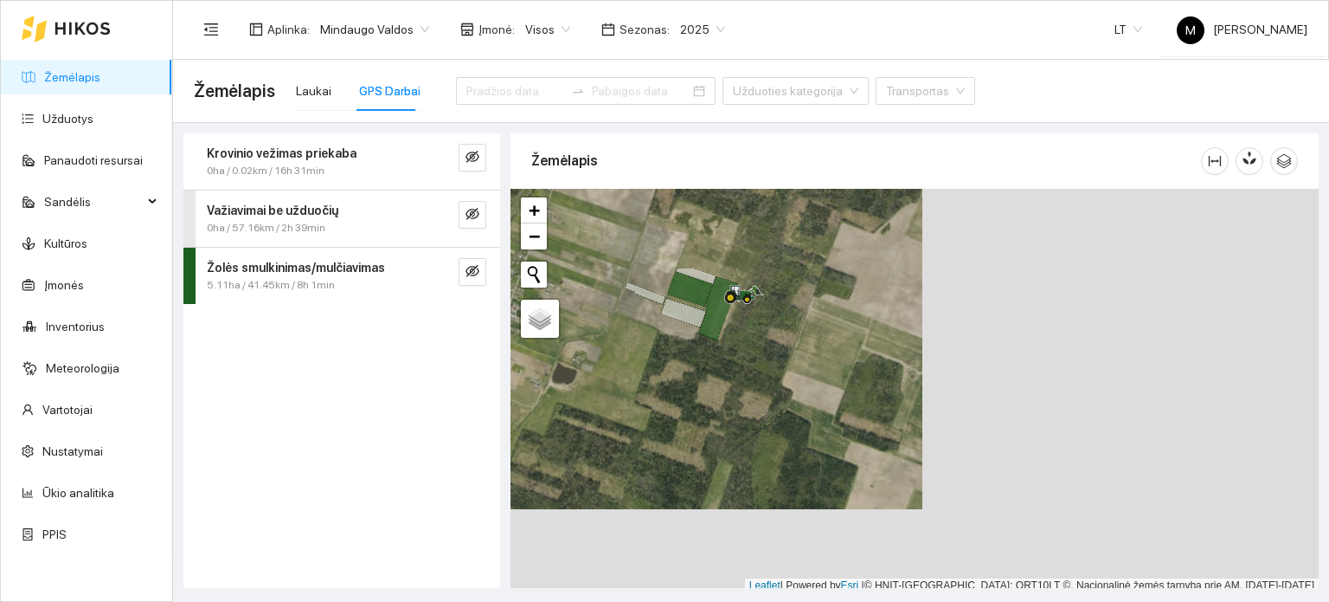
scroll to position [4, 0]
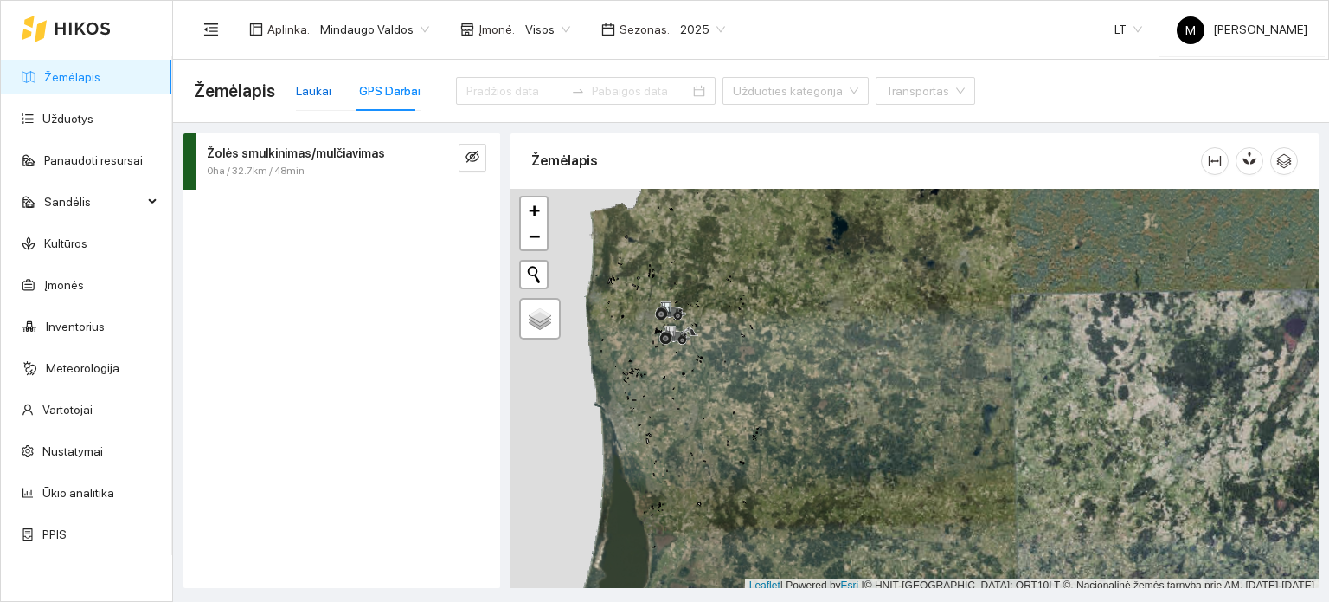
click at [322, 93] on div "Laukai" at bounding box center [313, 90] width 35 height 19
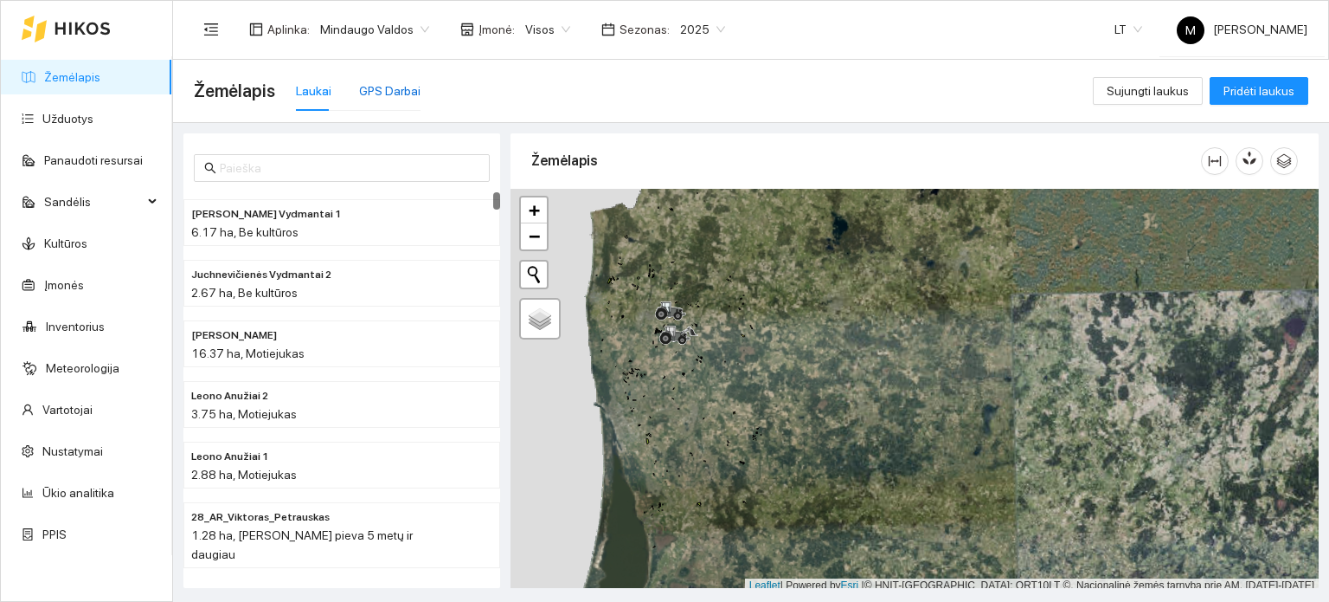
click at [365, 92] on div "GPS Darbai" at bounding box center [389, 90] width 61 height 19
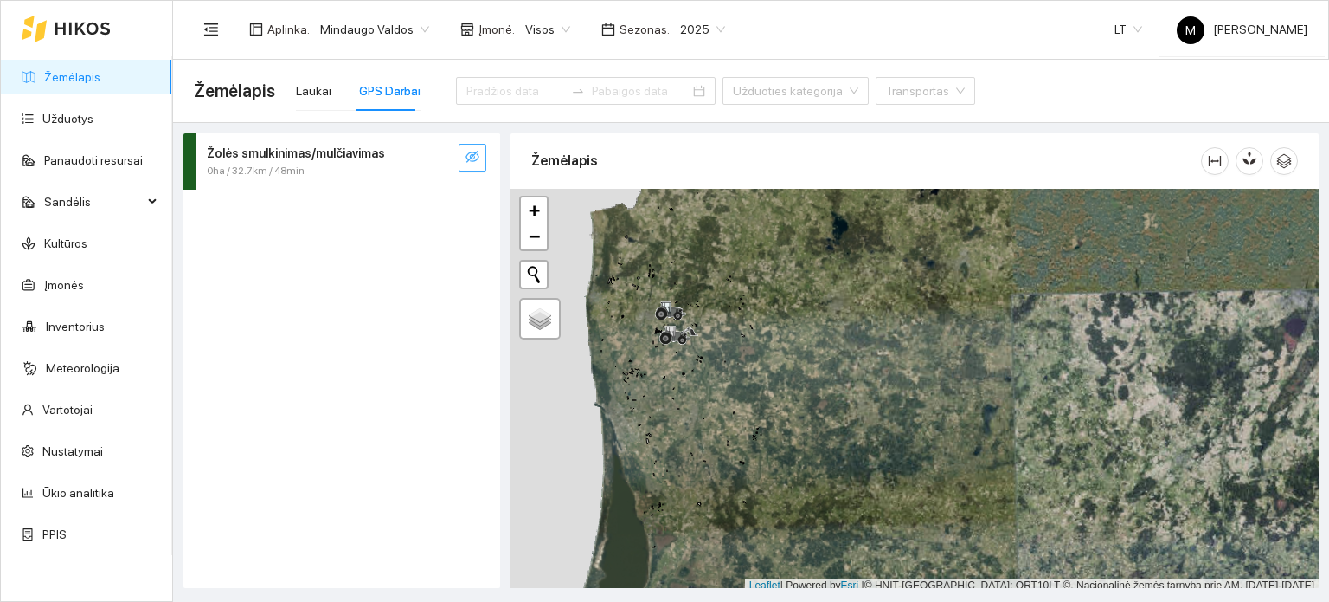
click at [462, 155] on button "button" at bounding box center [473, 158] width 28 height 28
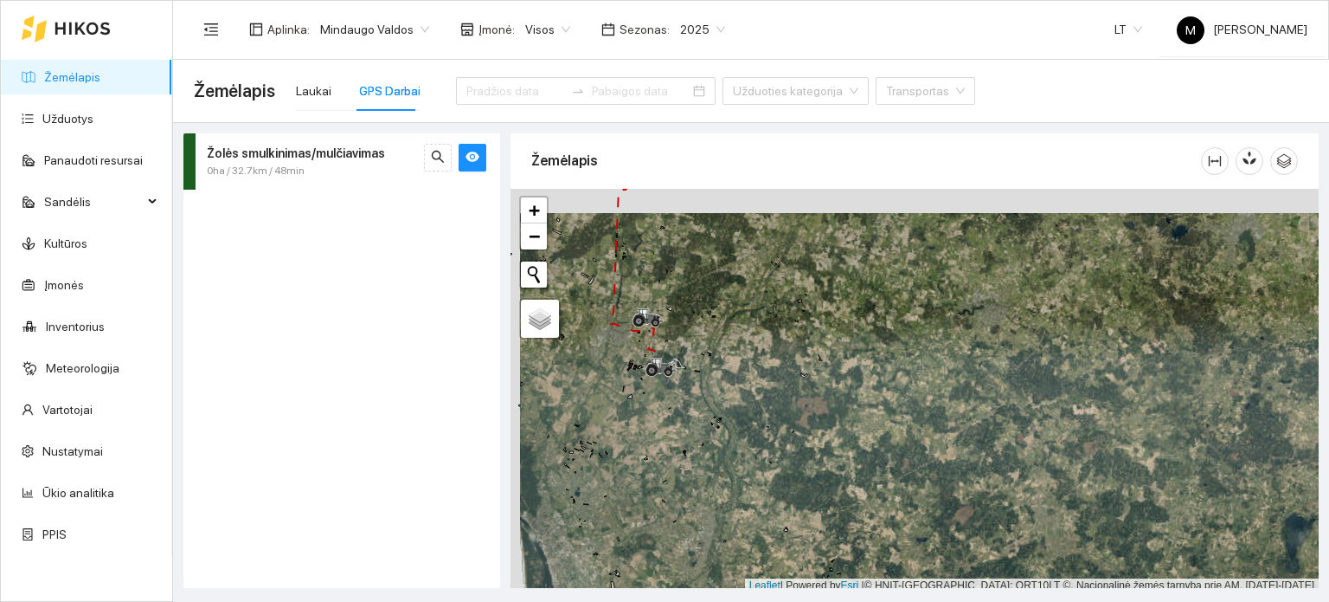
scroll to position [4, 0]
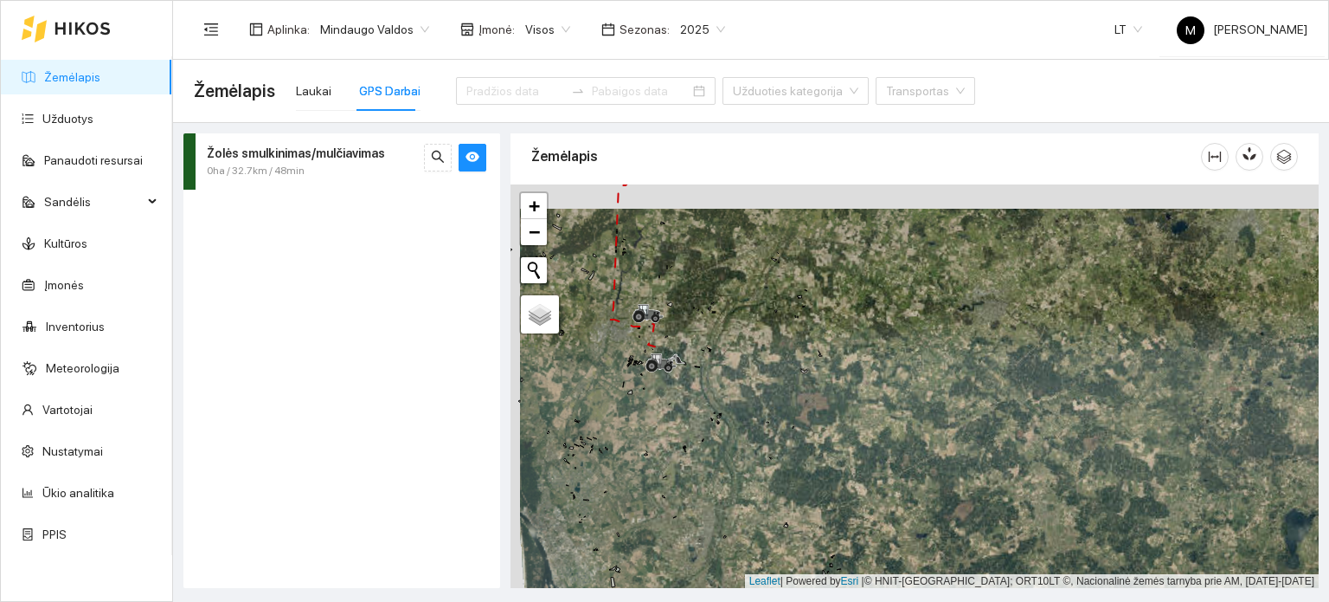
drag, startPoint x: 672, startPoint y: 394, endPoint x: 698, endPoint y: 451, distance: 63.1
click at [693, 442] on div "+ − Nieko nerasta. Bandykite dar kartą. Žemėlapis Palydovas Leaflet | Powered b…" at bounding box center [915, 386] width 808 height 404
click at [708, 471] on div "+ − Nieko nerasta. Bandykite dar kartą. Žemėlapis Palydovas Leaflet | Powered b…" at bounding box center [915, 386] width 808 height 404
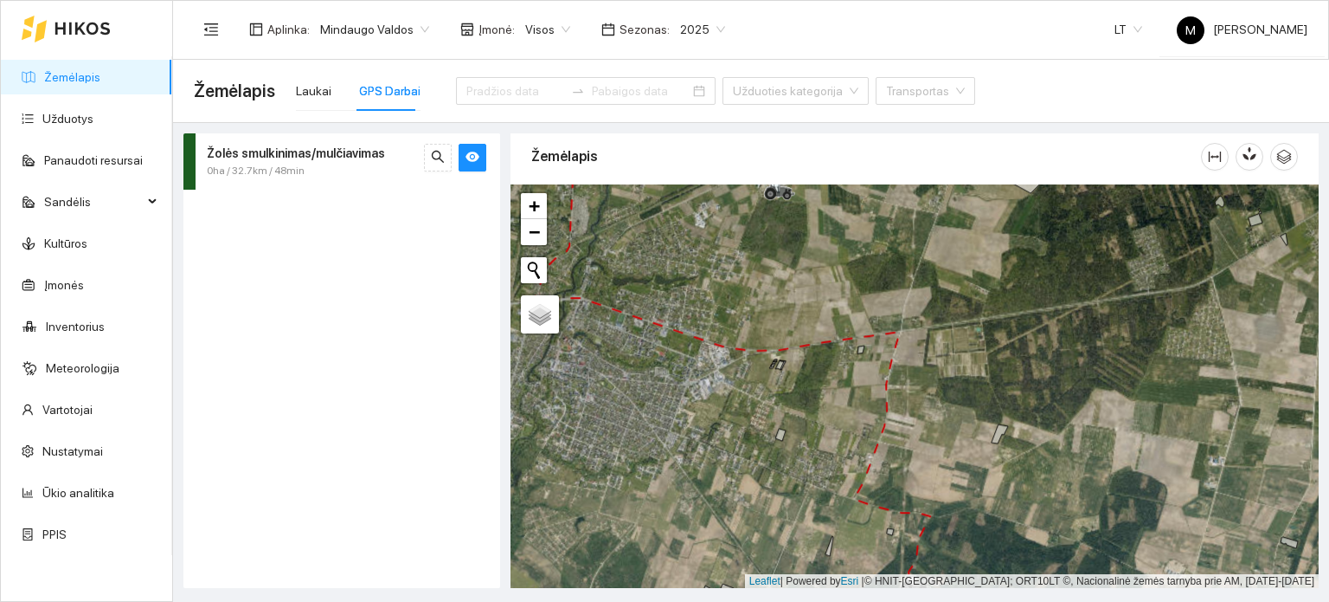
click at [674, 412] on div "+ − Nieko nerasta. Bandykite dar kartą. Žemėlapis Palydovas Leaflet | Powered b…" at bounding box center [915, 386] width 808 height 404
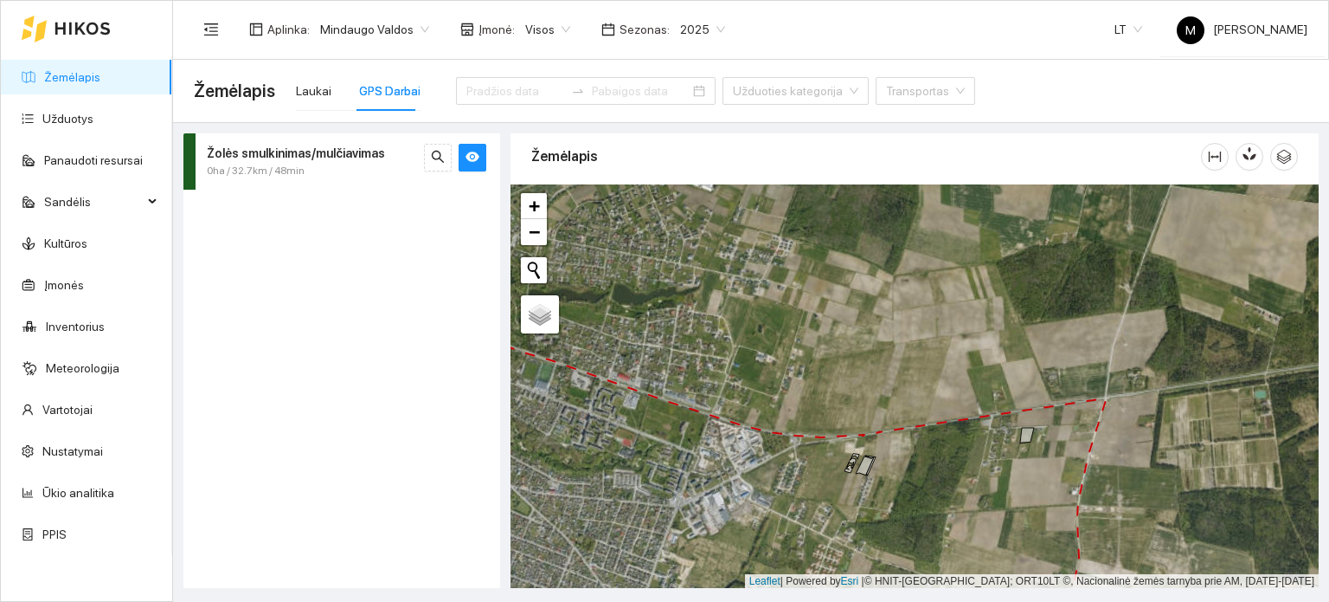
drag, startPoint x: 990, startPoint y: 490, endPoint x: 862, endPoint y: 371, distance: 174.6
click at [911, 416] on div "+ − Nieko nerasta. Bandykite dar kartą. Žemėlapis Palydovas Leaflet | Powered b…" at bounding box center [915, 386] width 808 height 404
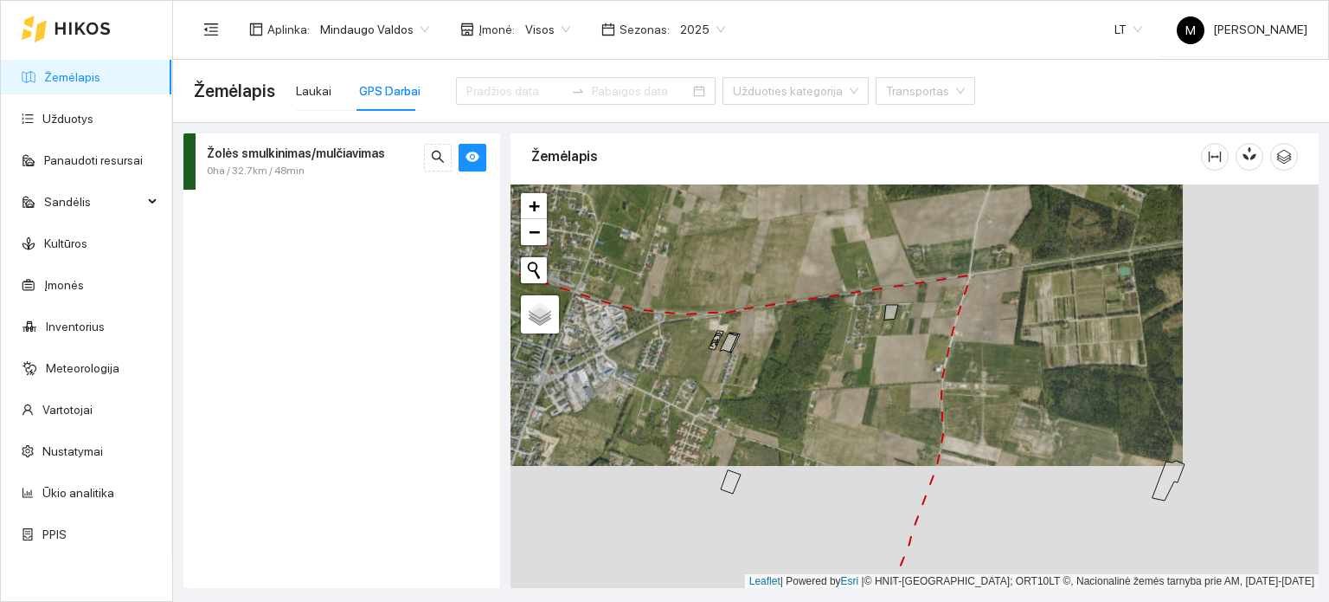
drag, startPoint x: 914, startPoint y: 453, endPoint x: 791, endPoint y: 308, distance: 189.7
click at [821, 351] on div "+ − Nieko nerasta. Bandykite dar kartą. Žemėlapis Palydovas Leaflet | Powered b…" at bounding box center [915, 386] width 808 height 404
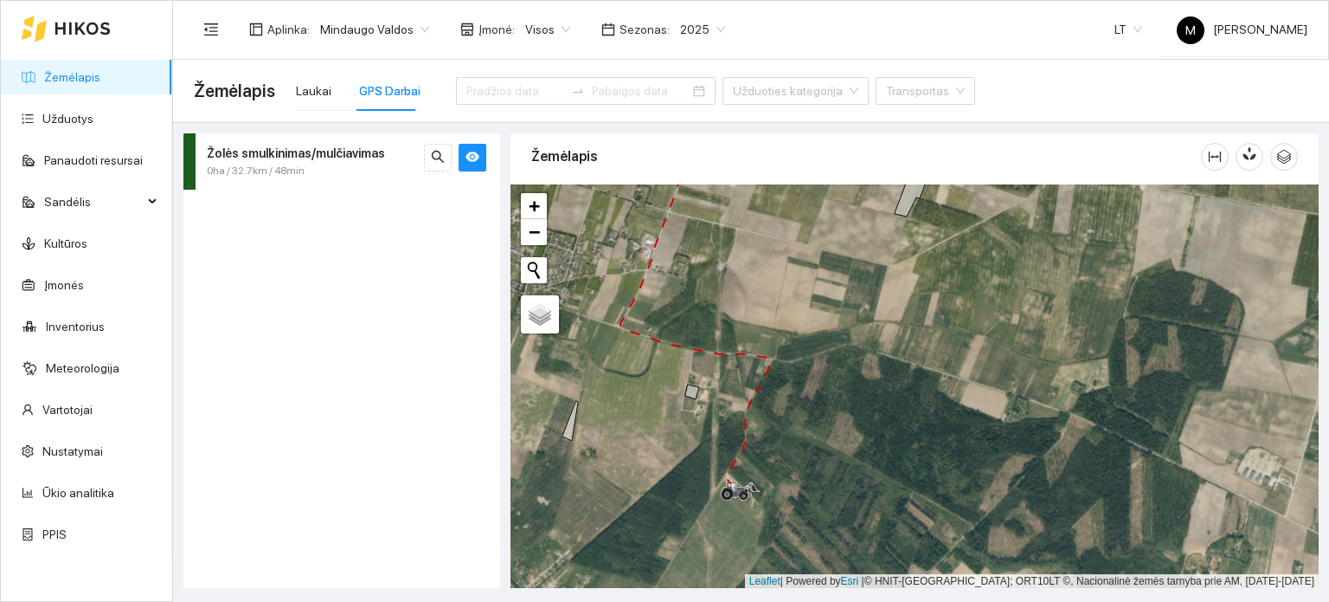
click at [253, 171] on span "0ha / 32.7km / 48min" at bounding box center [256, 171] width 98 height 16
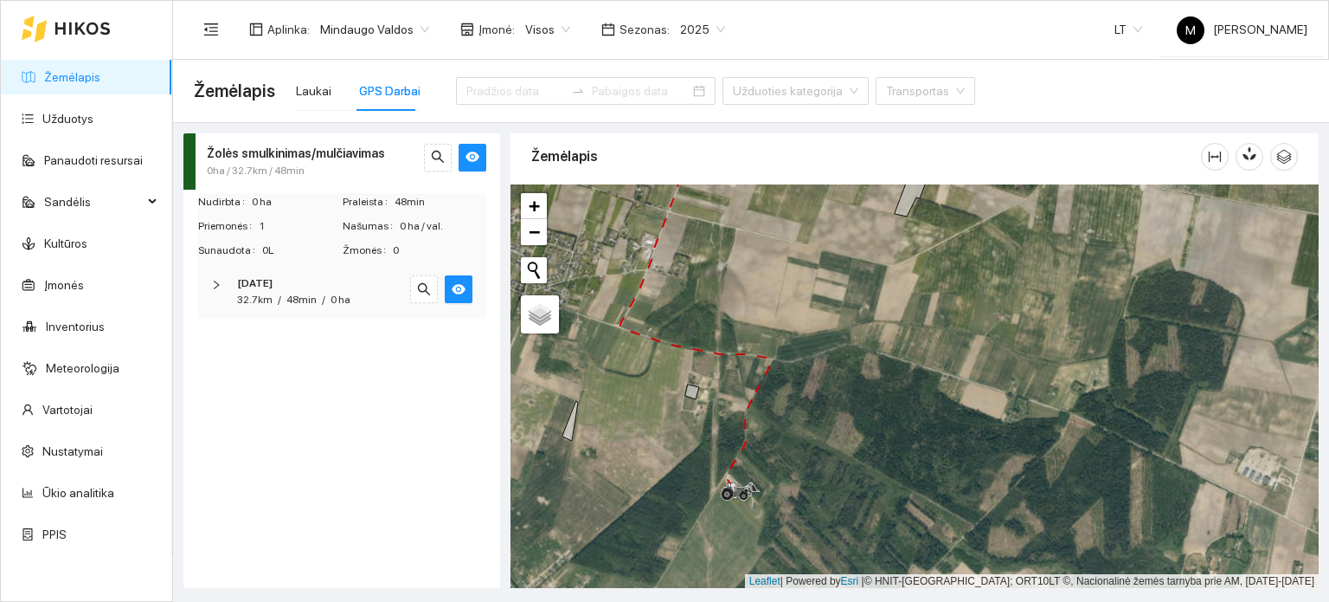
click at [215, 283] on icon "right" at bounding box center [216, 285] width 10 height 10
click at [216, 340] on icon "right" at bounding box center [220, 342] width 10 height 10
